Goal: Task Accomplishment & Management: Manage account settings

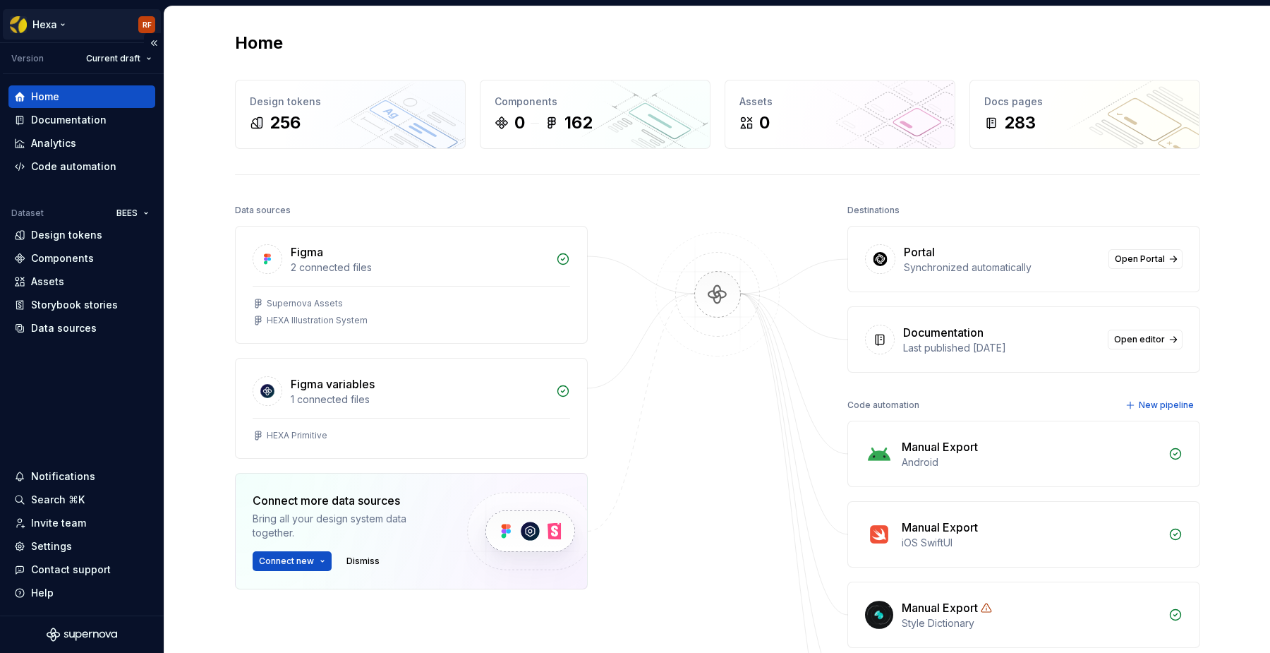
click at [146, 29] on html "Hexa RF Version Current draft Home Documentation Analytics Code automation Data…" at bounding box center [635, 326] width 1270 height 653
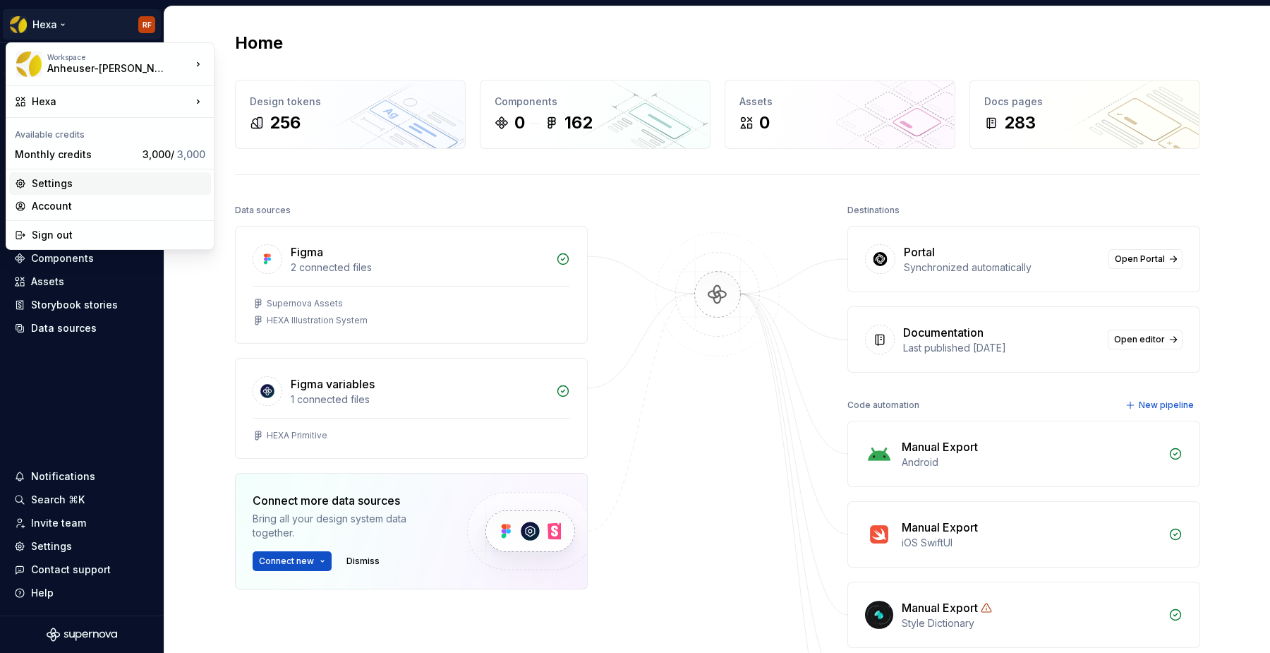
click at [89, 182] on div "Settings" at bounding box center [119, 183] width 174 height 14
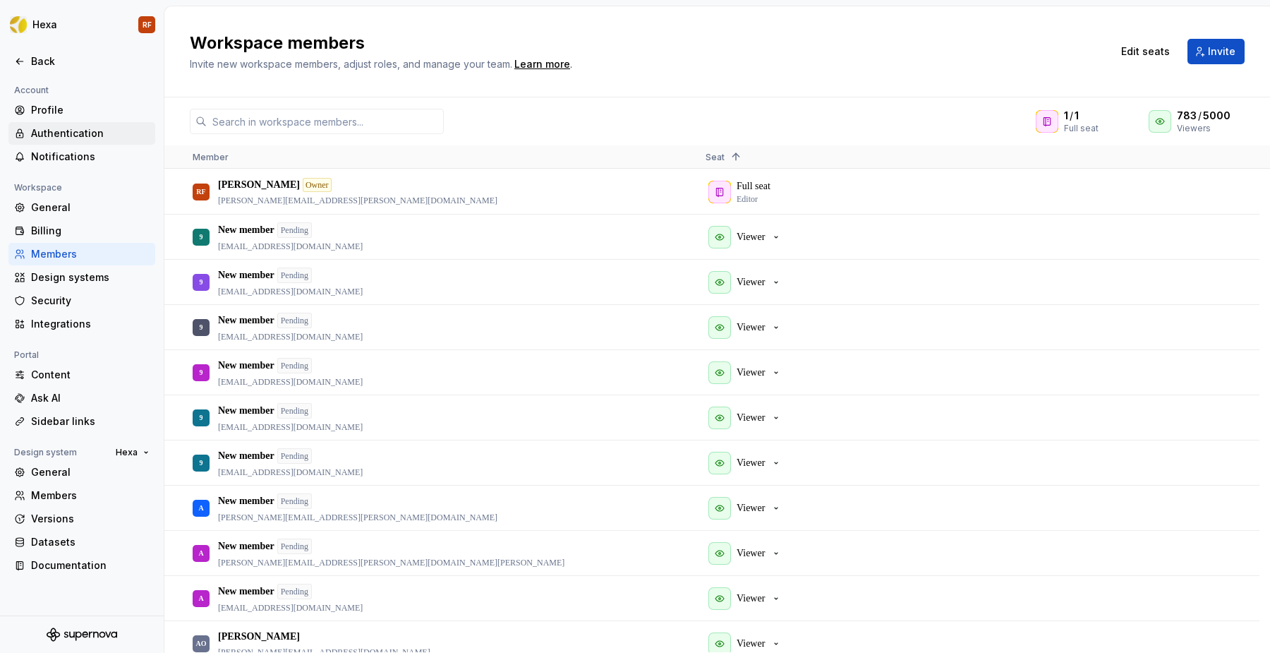
click at [49, 135] on div "Authentication" at bounding box center [90, 133] width 119 height 14
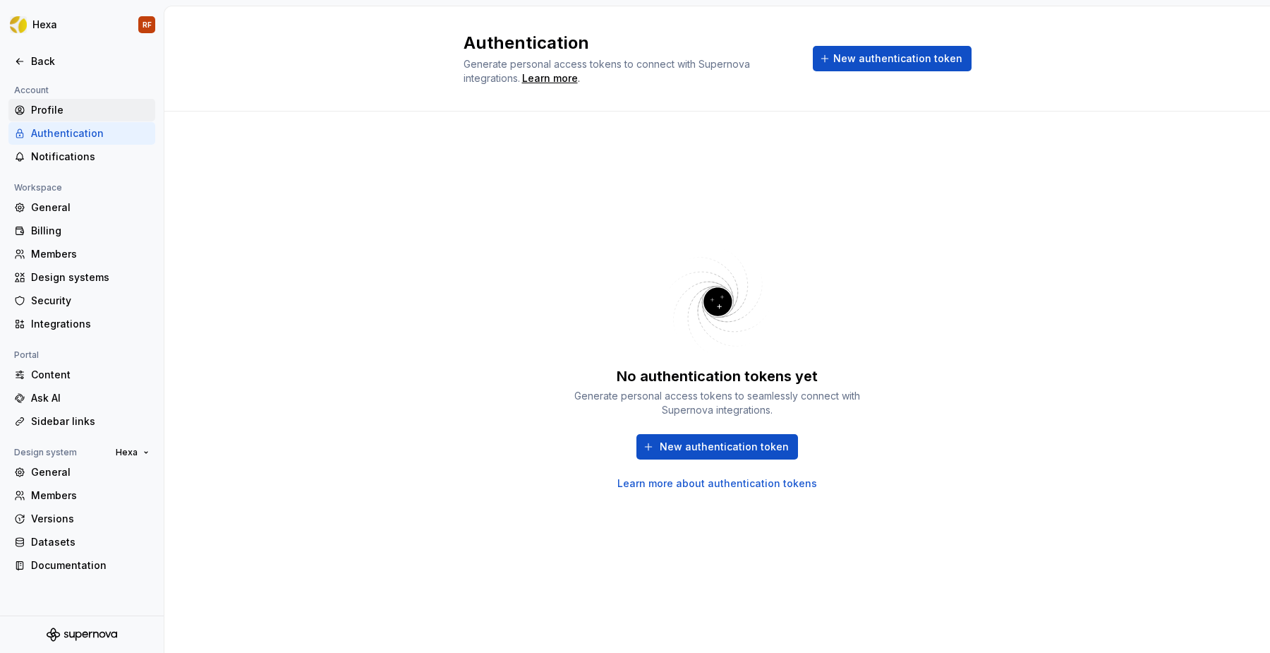
click at [68, 109] on div "Profile" at bounding box center [90, 110] width 119 height 14
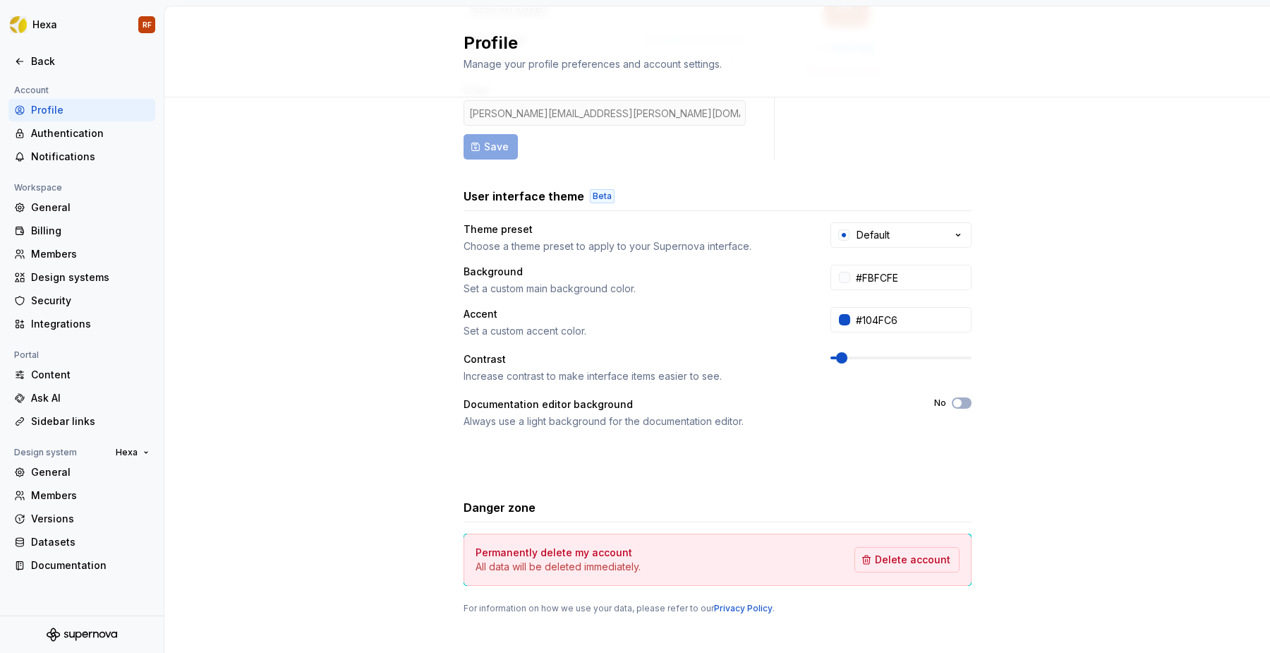
scroll to position [156, 0]
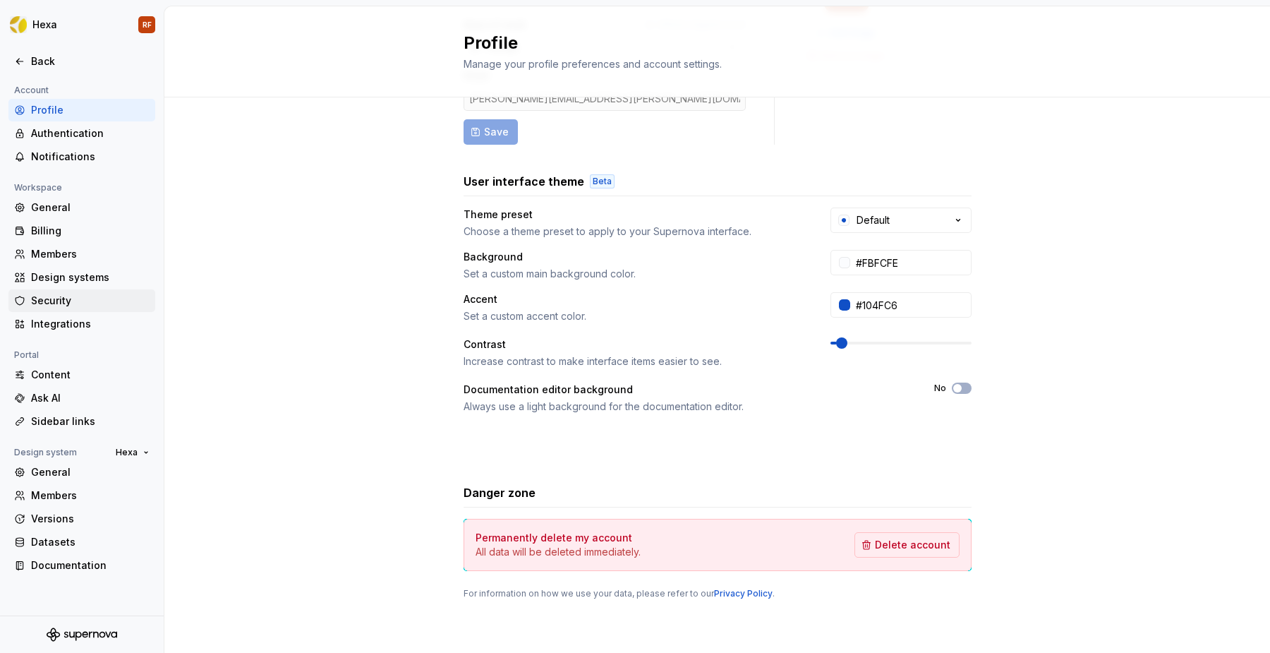
click at [70, 294] on div "Security" at bounding box center [90, 301] width 119 height 14
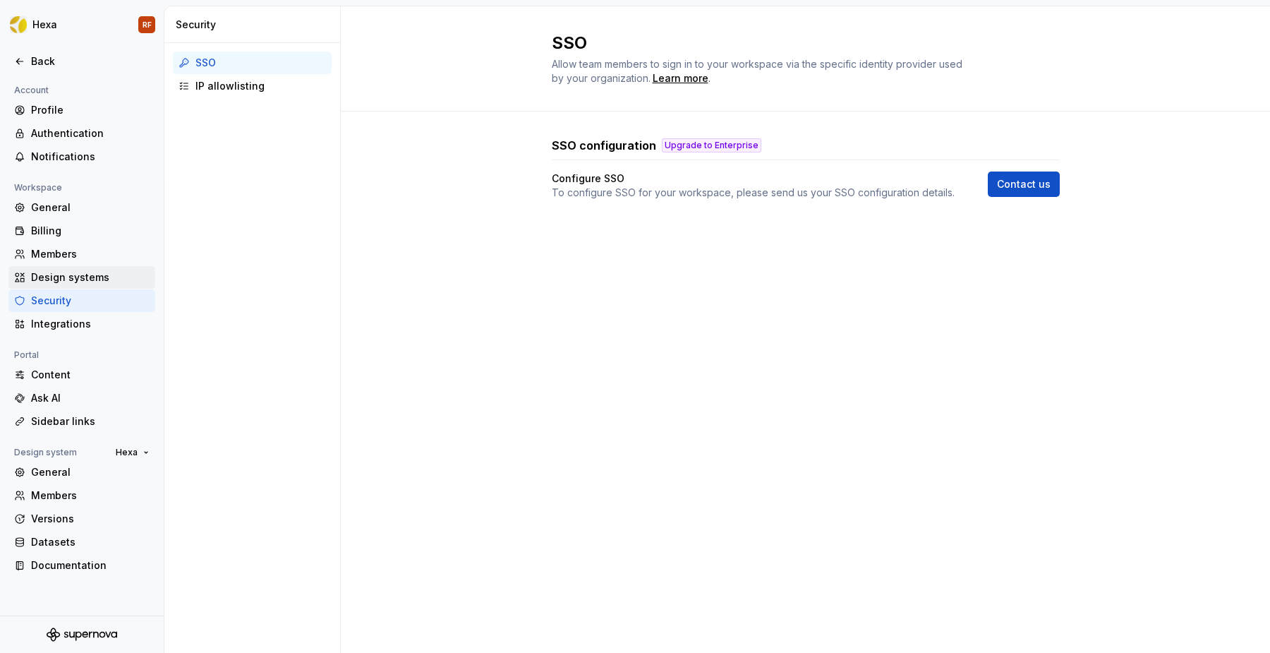
click at [75, 281] on div "Design systems" at bounding box center [90, 277] width 119 height 14
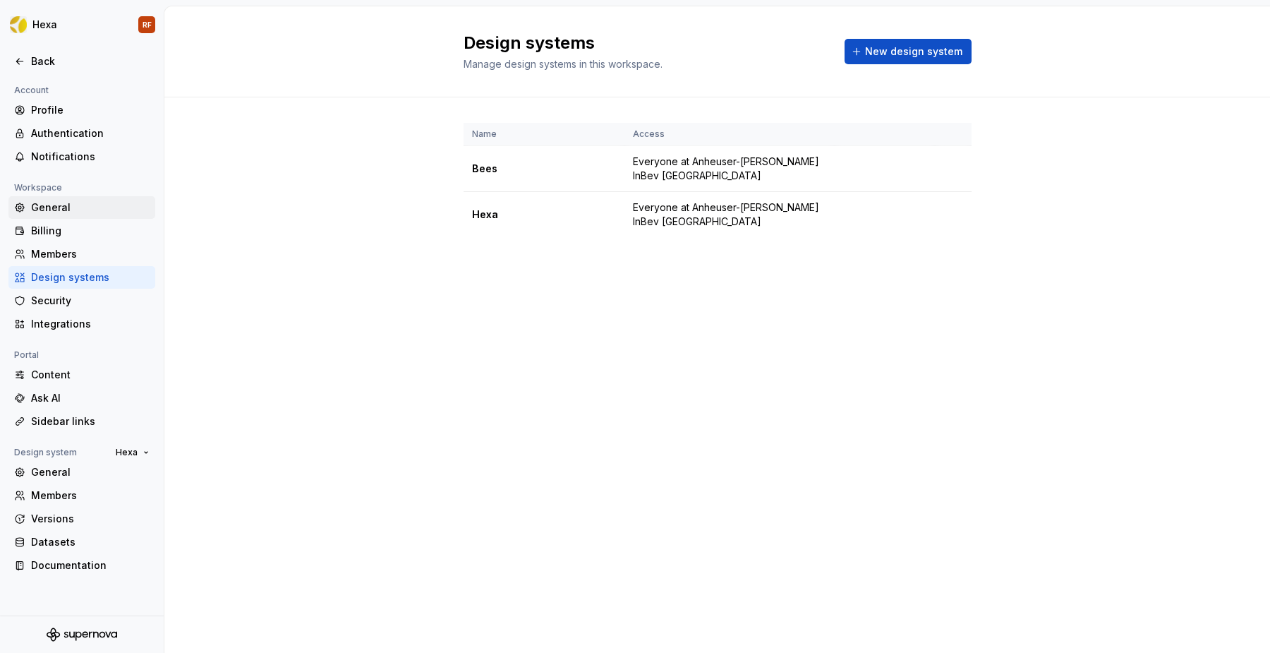
click at [59, 210] on div "General" at bounding box center [90, 207] width 119 height 14
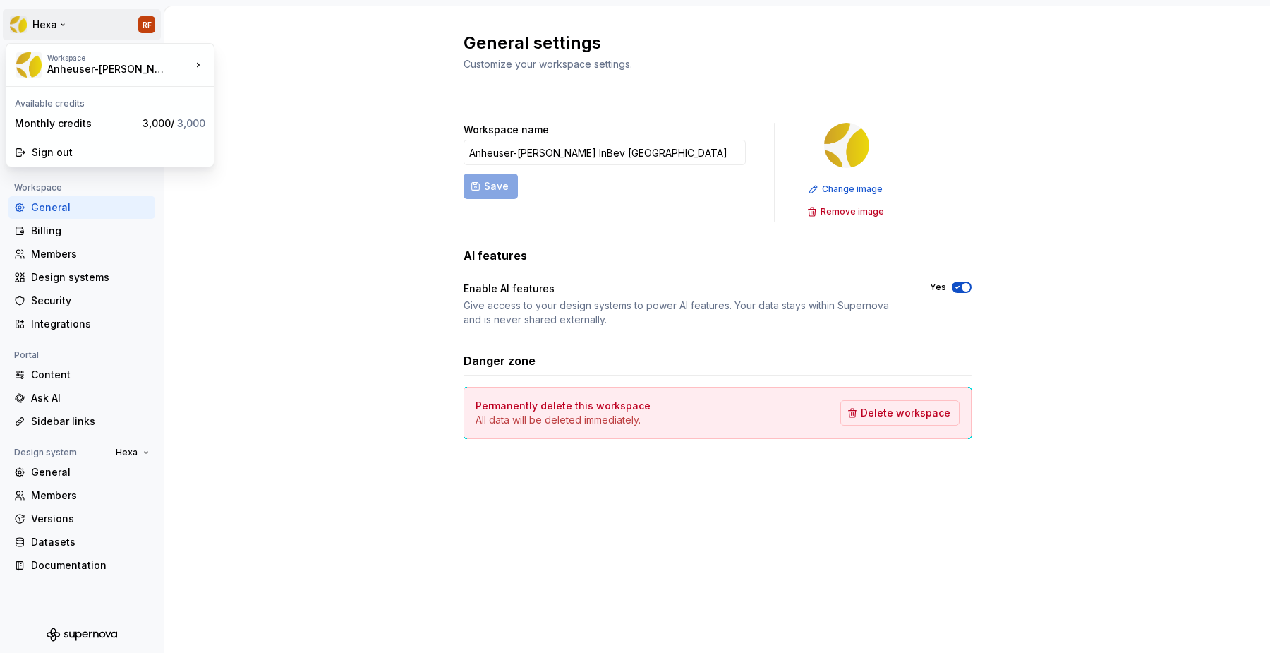
click at [143, 24] on html "Hexa RF Back Account Profile Authentication Notifications Workspace General Bil…" at bounding box center [635, 326] width 1270 height 653
click at [260, 191] on html "Hexa RF Back Account Profile Authentication Notifications Workspace General Bil…" at bounding box center [635, 326] width 1270 height 653
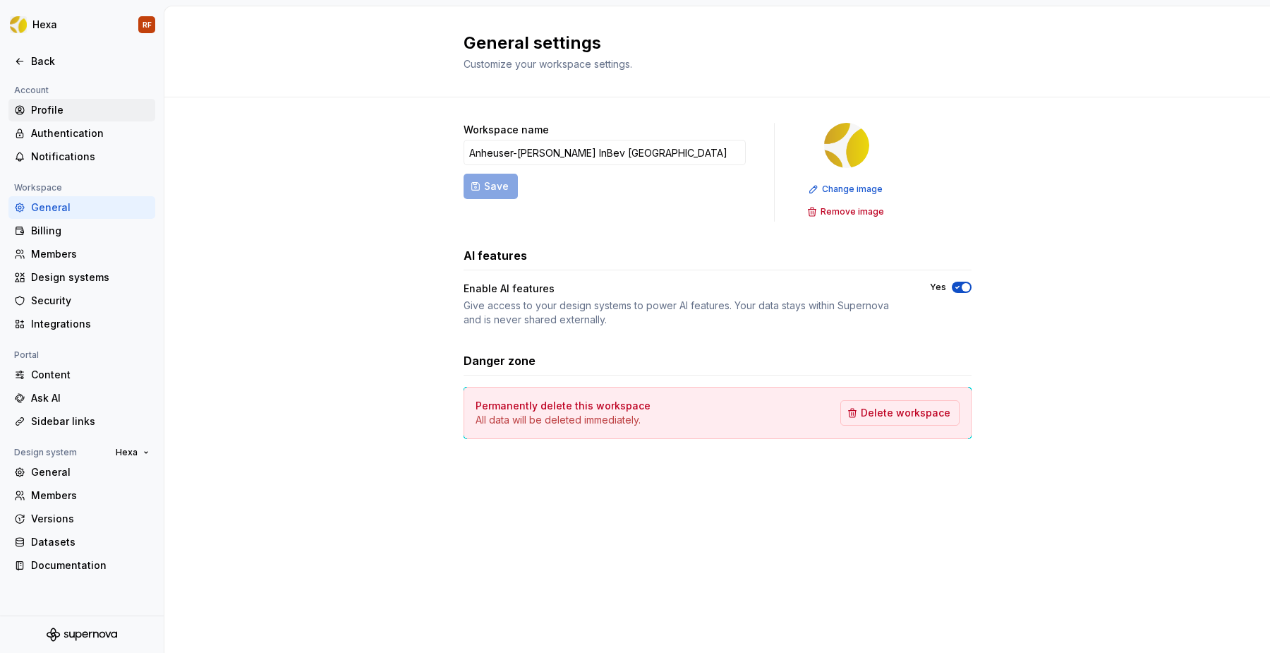
click at [66, 116] on div "Profile" at bounding box center [90, 110] width 119 height 14
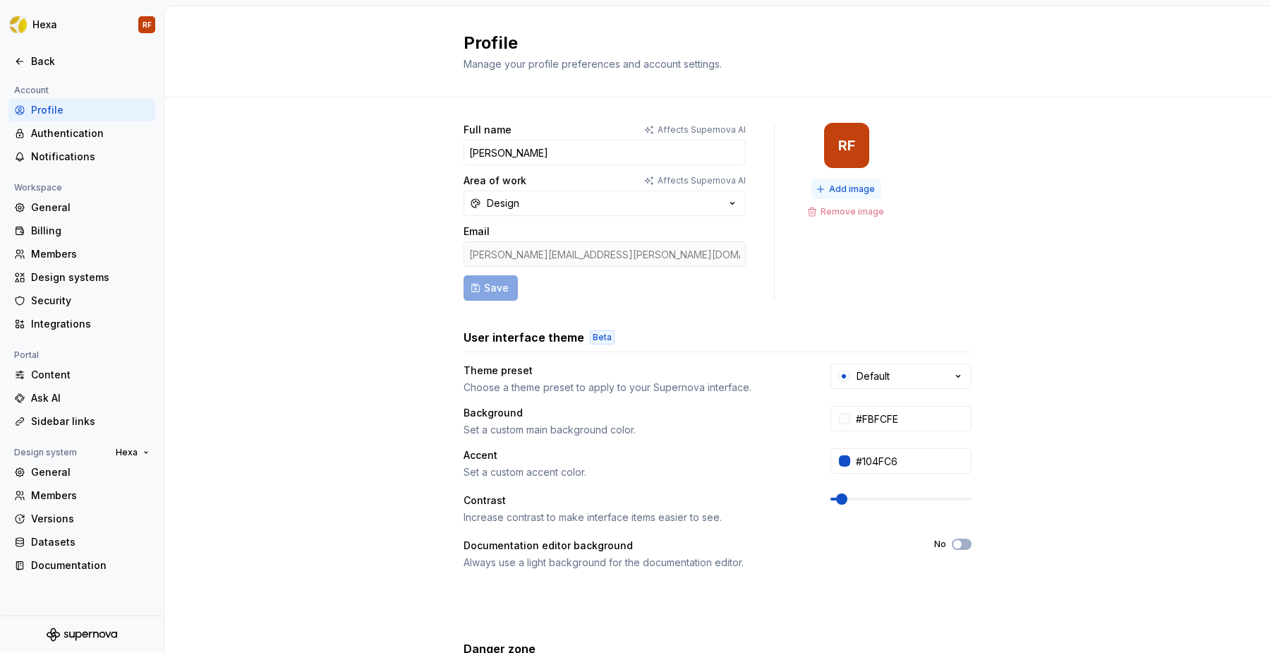
click at [841, 193] on span "Add image" at bounding box center [852, 188] width 46 height 11
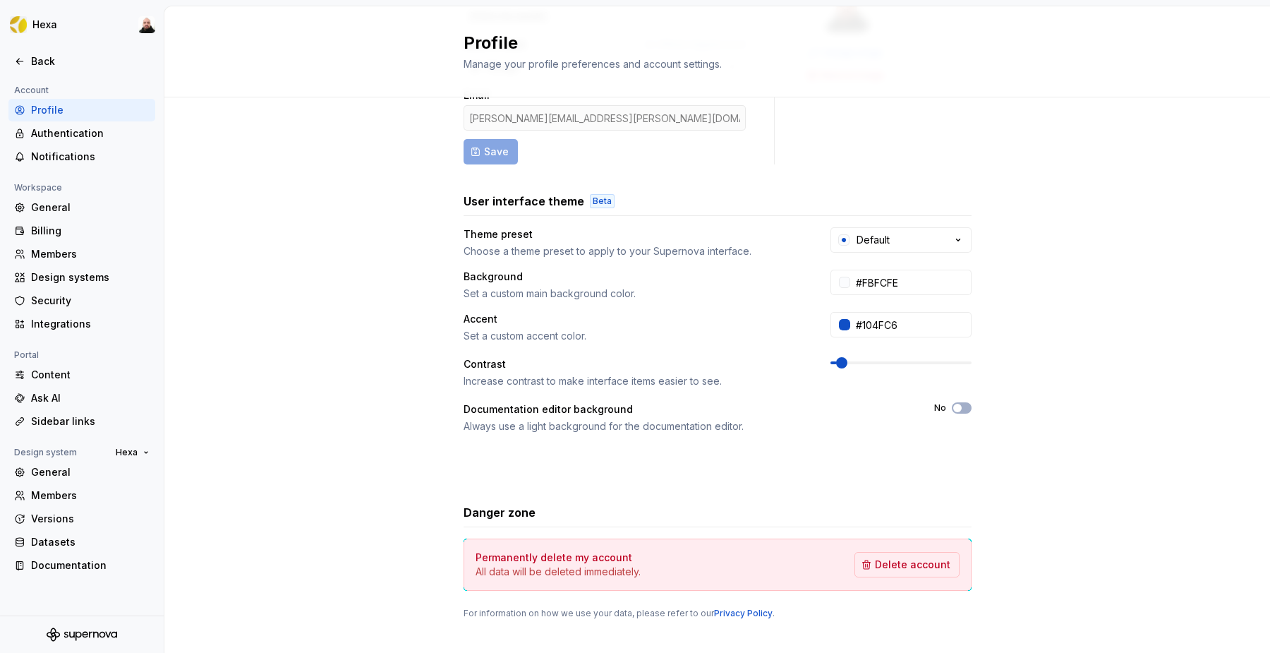
scroll to position [156, 0]
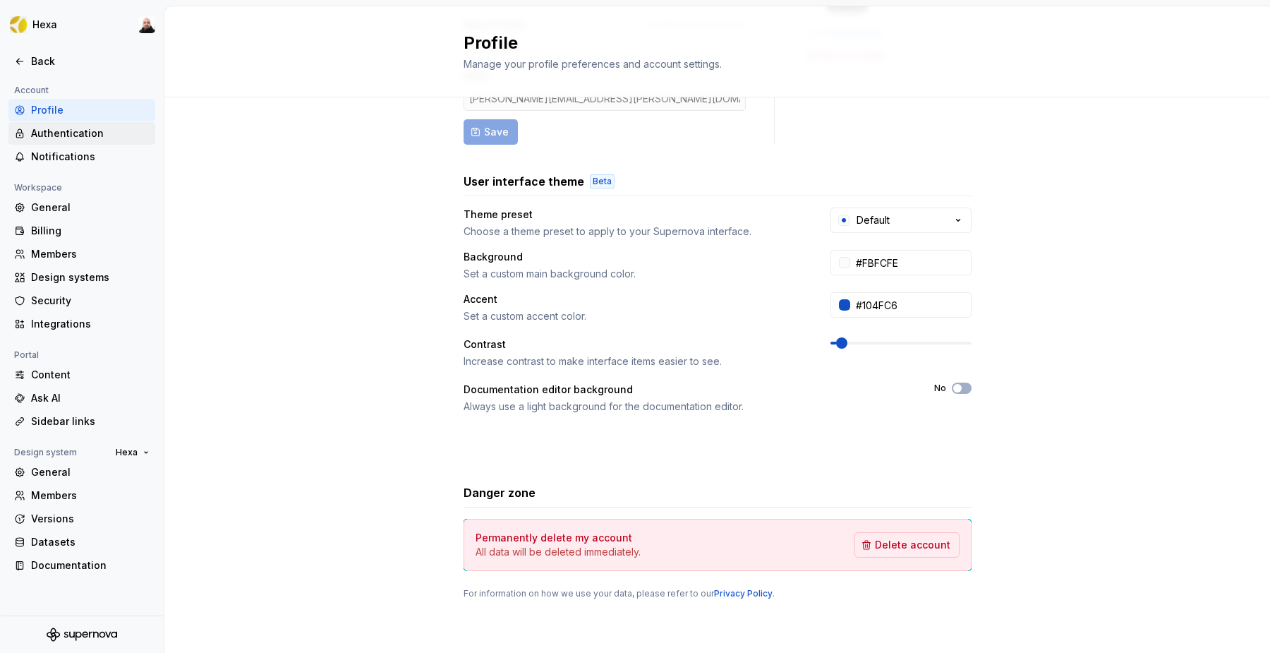
click at [73, 133] on div "Authentication" at bounding box center [90, 133] width 119 height 14
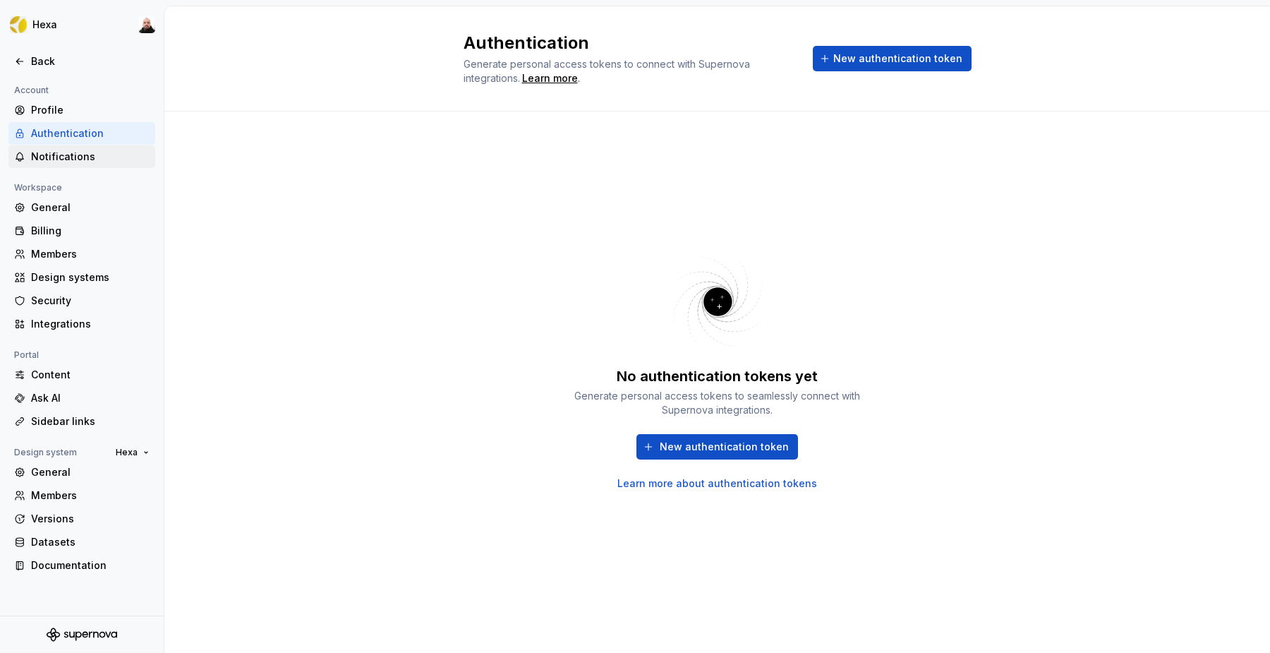
click at [92, 158] on div "Notifications" at bounding box center [90, 157] width 119 height 14
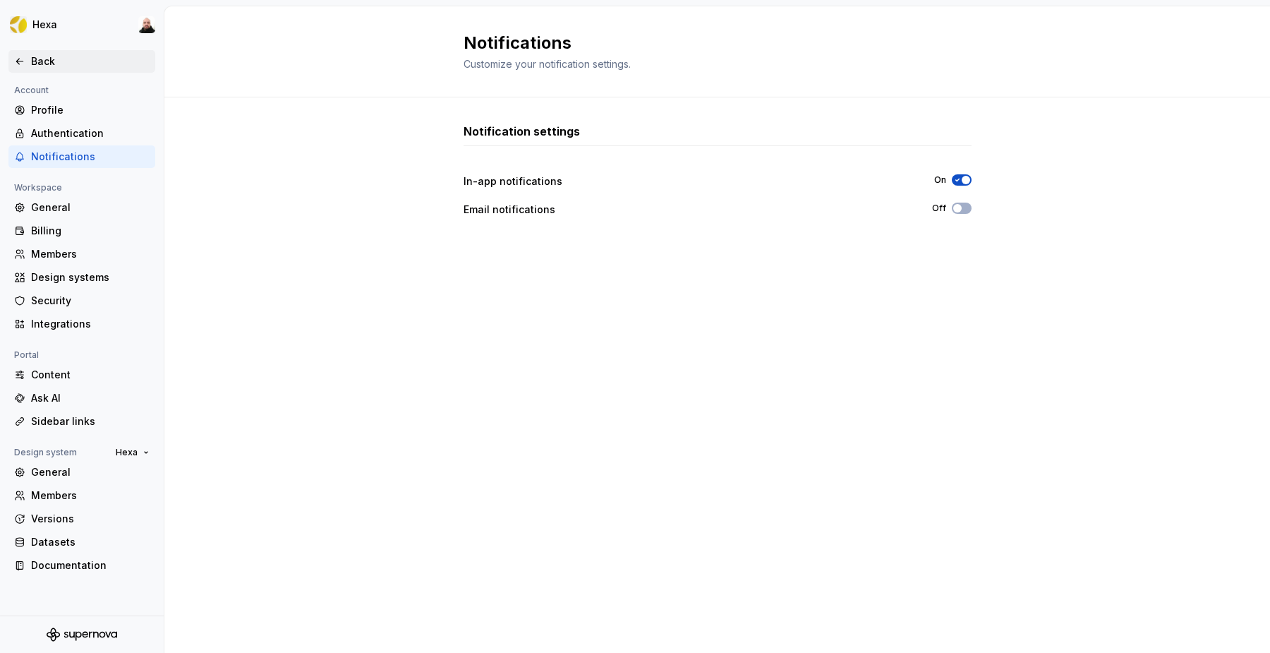
click at [48, 55] on div "Back" at bounding box center [90, 61] width 119 height 14
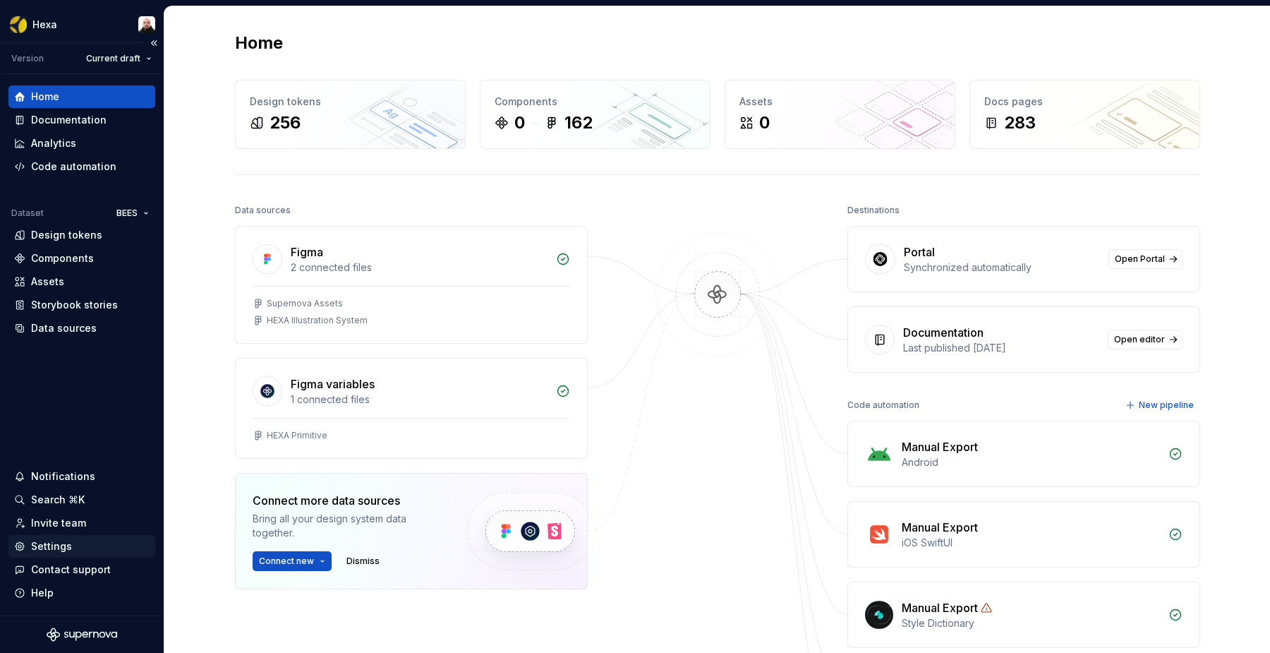
click at [49, 544] on div "Settings" at bounding box center [51, 546] width 41 height 14
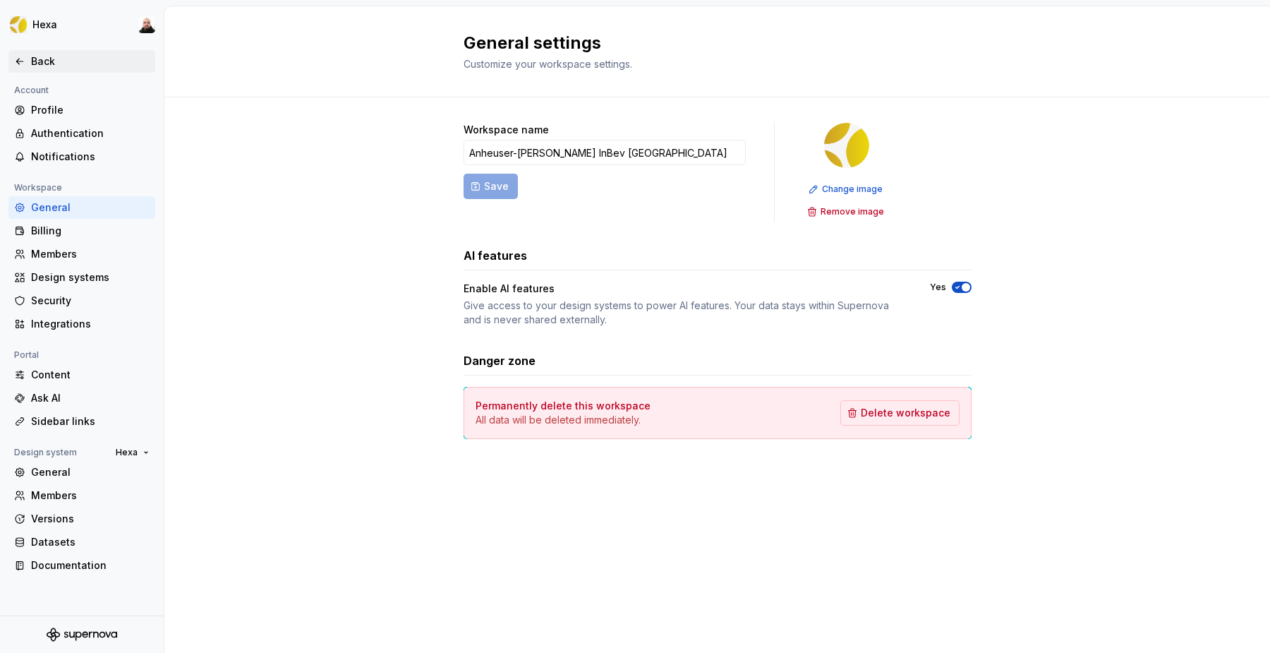
click at [41, 57] on div "Back" at bounding box center [90, 61] width 119 height 14
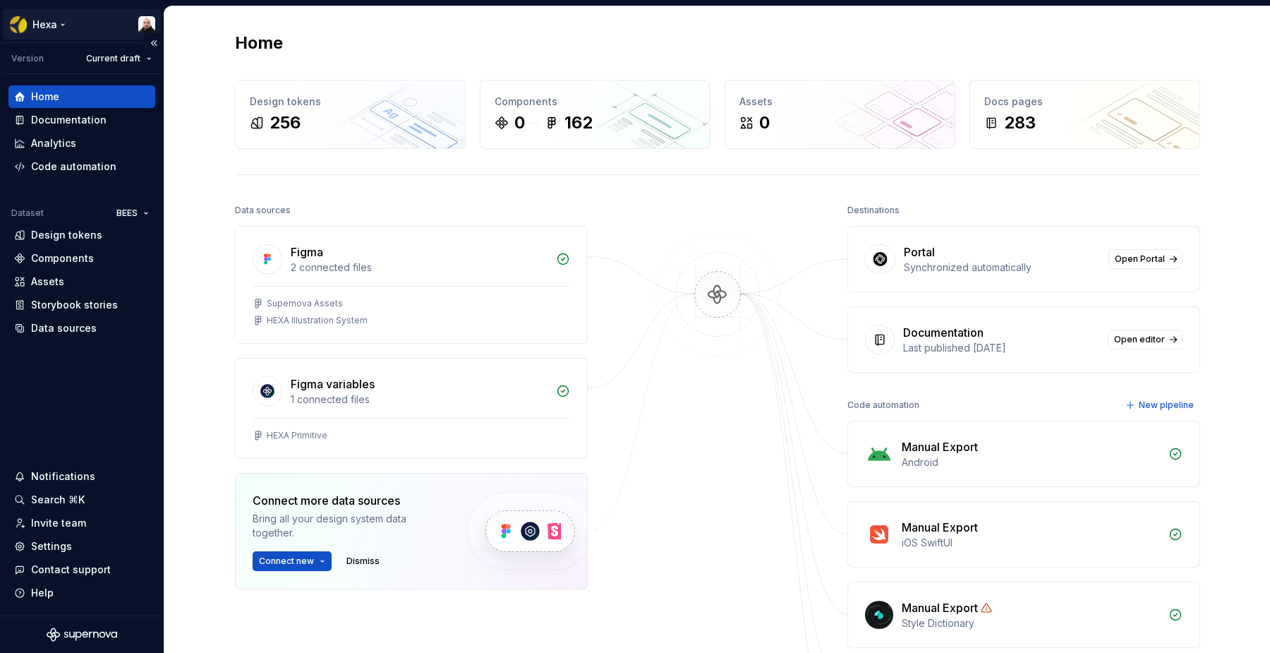
click at [54, 28] on html "Hexa Version Current draft Home Documentation Analytics Code automation Dataset…" at bounding box center [635, 326] width 1270 height 653
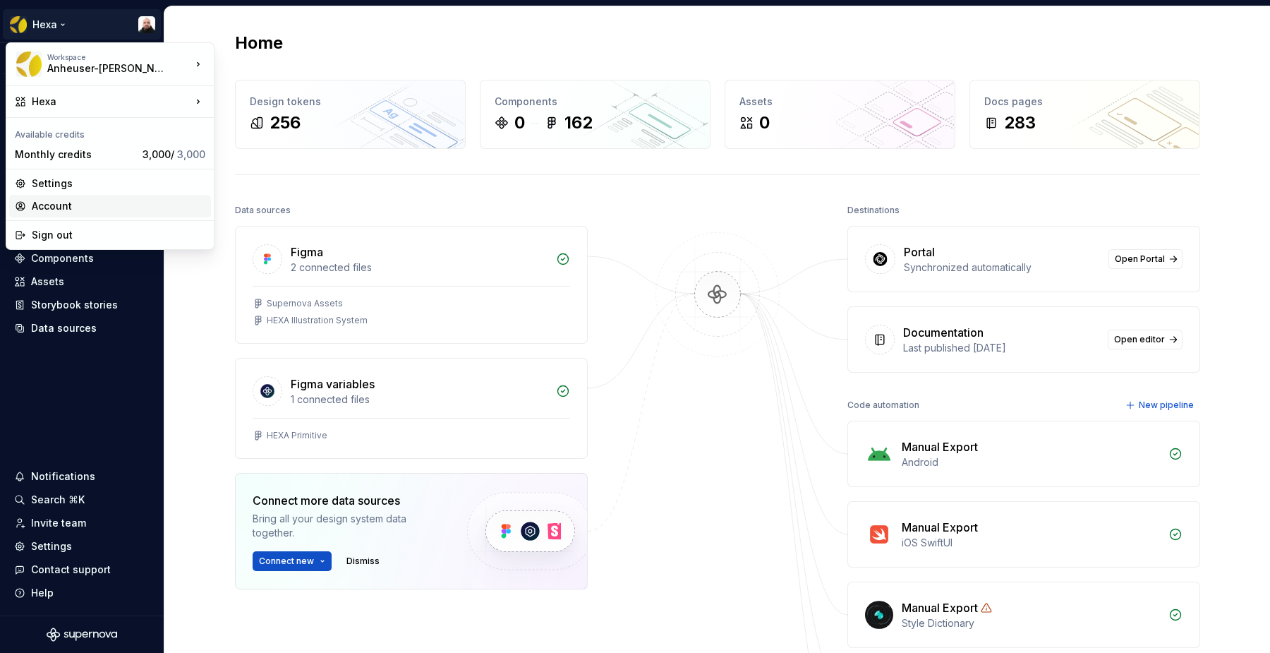
click at [66, 207] on div "Account" at bounding box center [119, 206] width 174 height 14
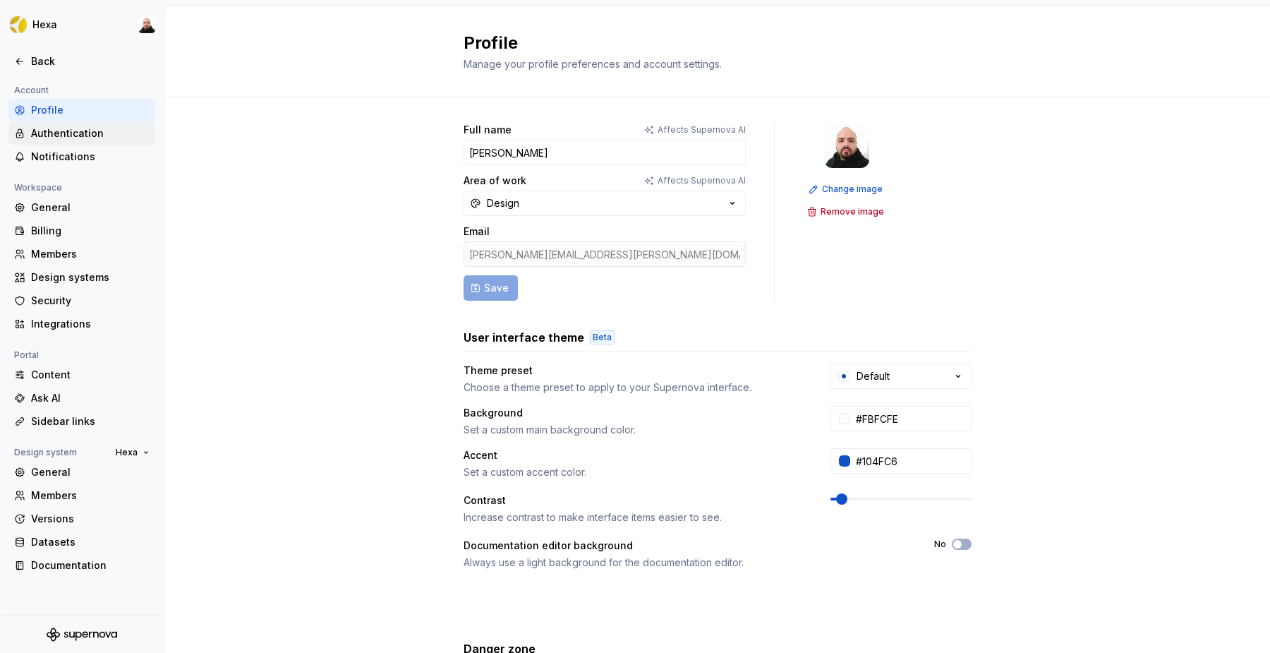
click at [50, 138] on div "Authentication" at bounding box center [90, 133] width 119 height 14
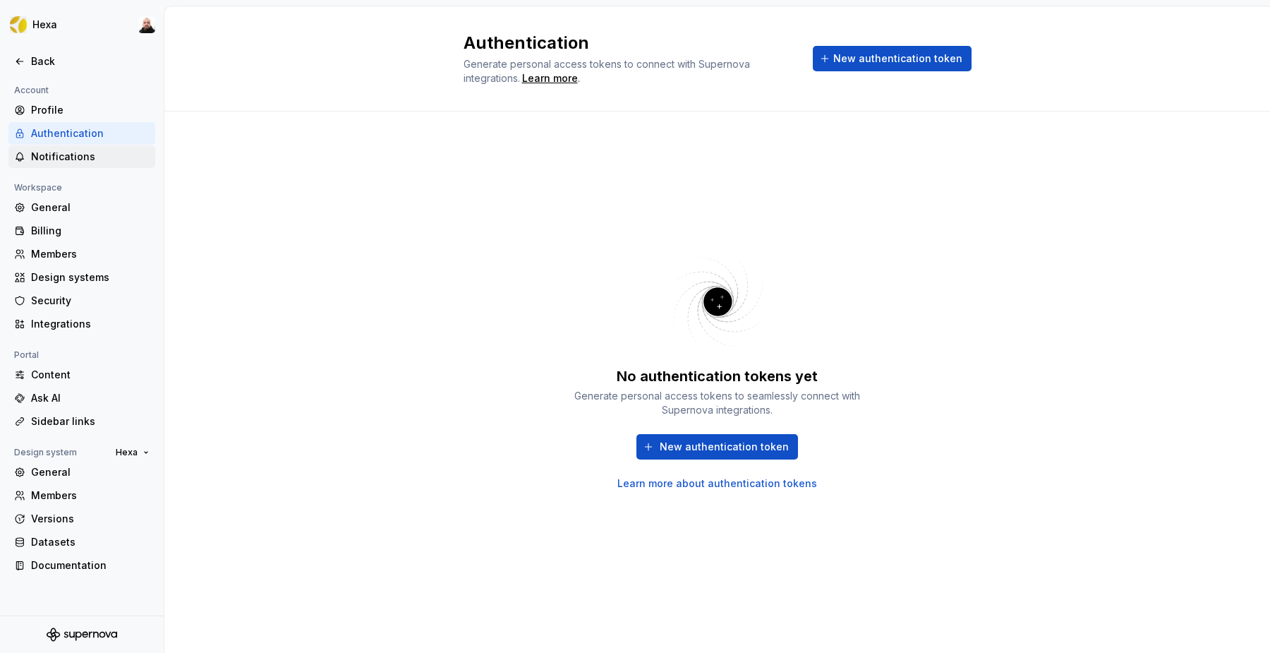
click at [49, 153] on div "Notifications" at bounding box center [90, 157] width 119 height 14
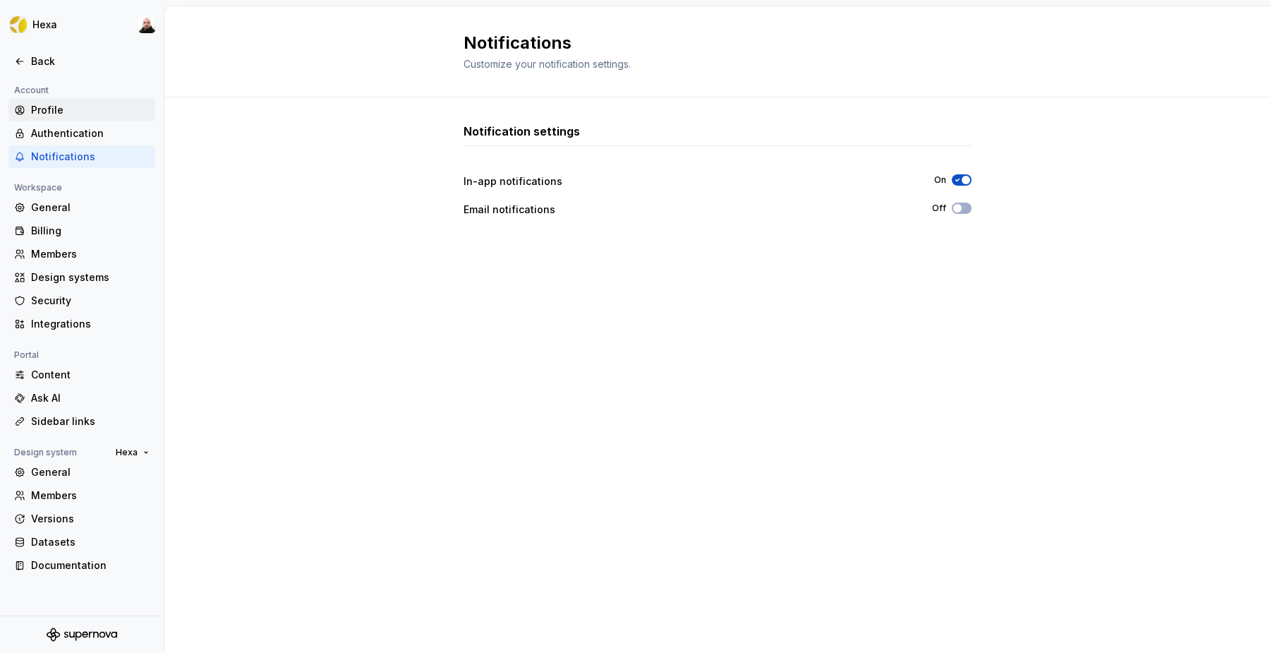
click at [42, 109] on div "Profile" at bounding box center [90, 110] width 119 height 14
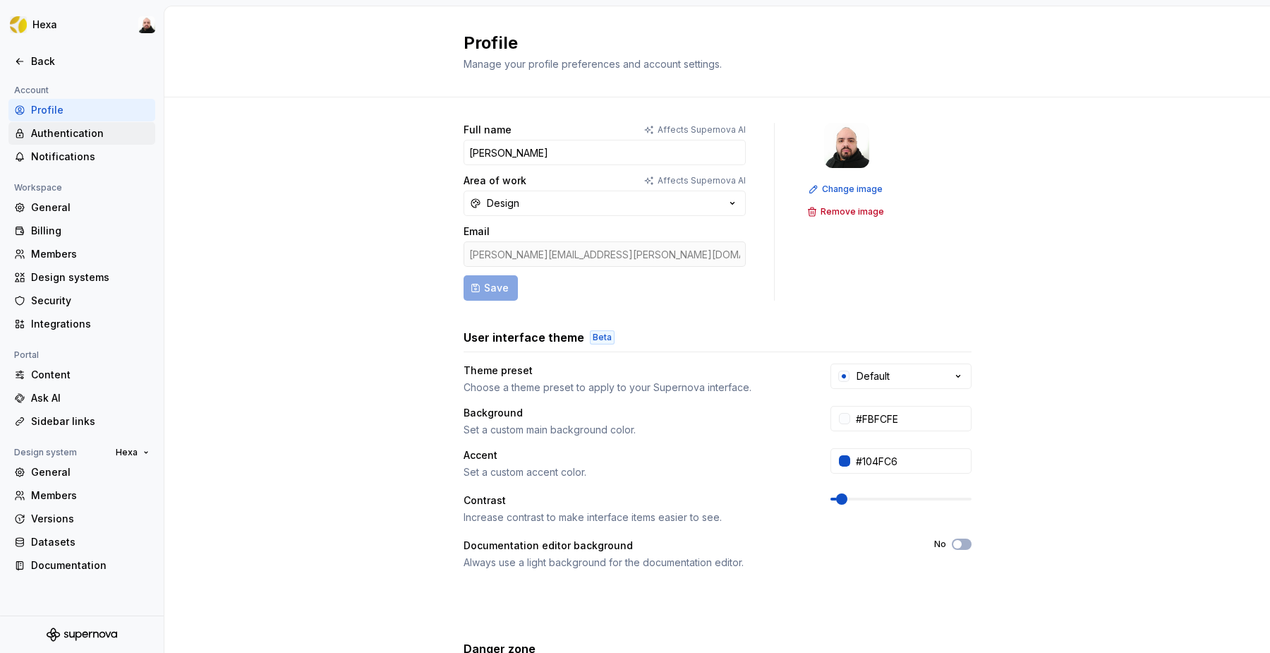
click at [71, 132] on div "Authentication" at bounding box center [90, 133] width 119 height 14
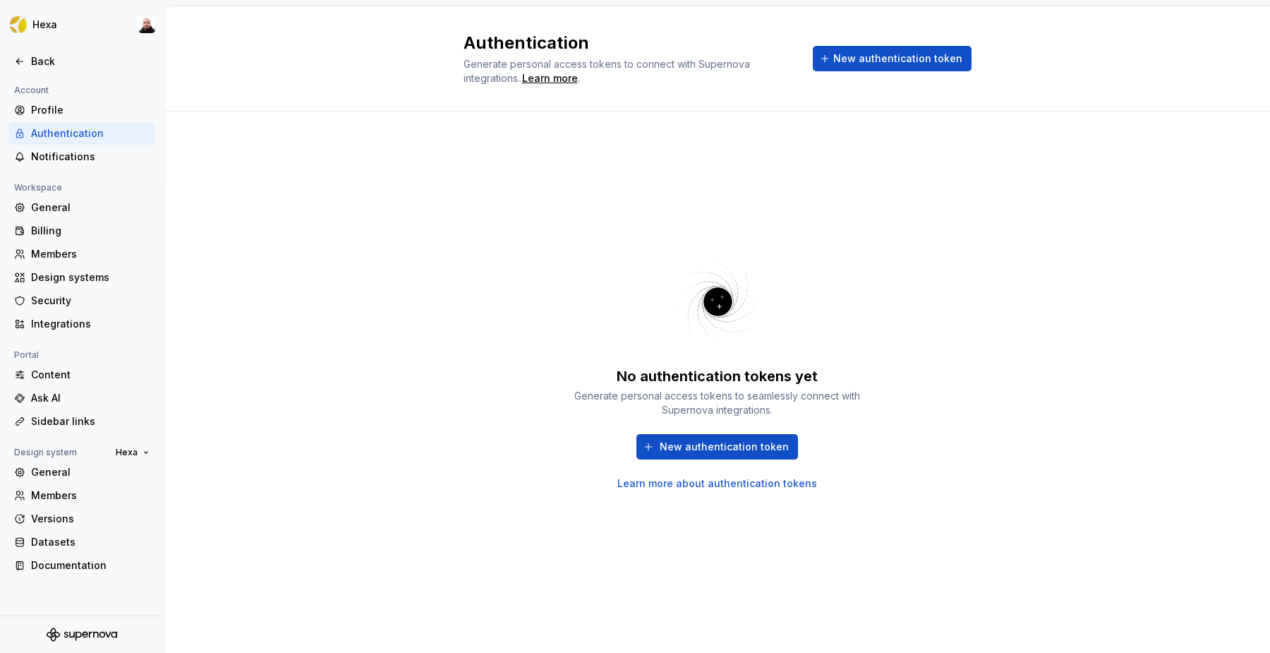
click at [627, 167] on div "No authentication tokens yet Generate personal access tokens to seamlessly conn…" at bounding box center [718, 368] width 508 height 462
click at [61, 157] on div "Notifications" at bounding box center [90, 157] width 119 height 14
